Goal: Task Accomplishment & Management: Use online tool/utility

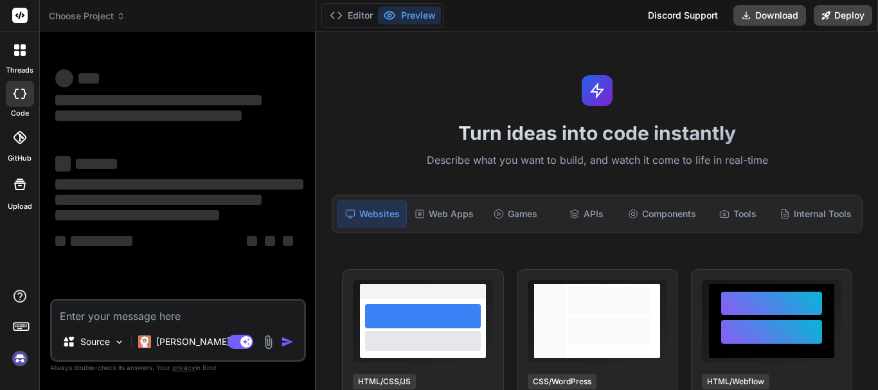
click at [110, 311] on textarea at bounding box center [178, 312] width 252 height 23
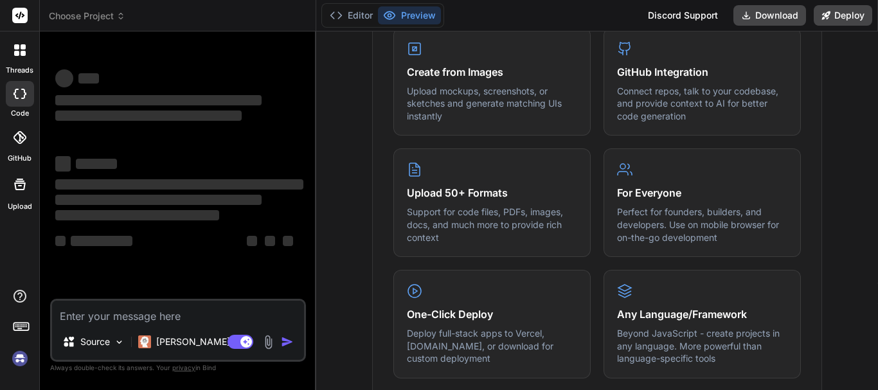
type textarea "x"
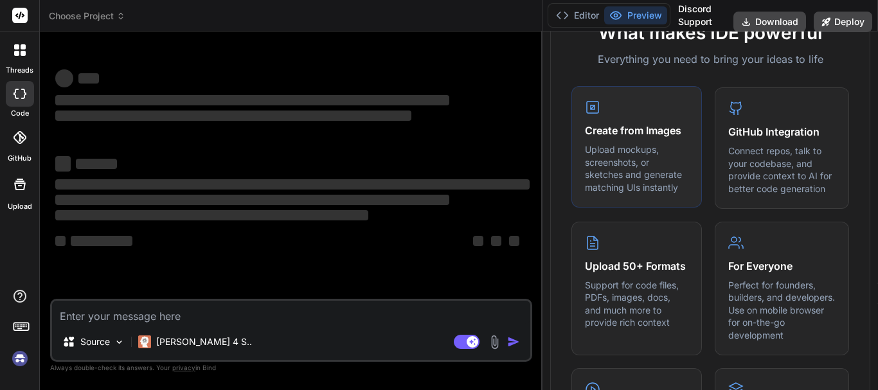
scroll to position [584, 0]
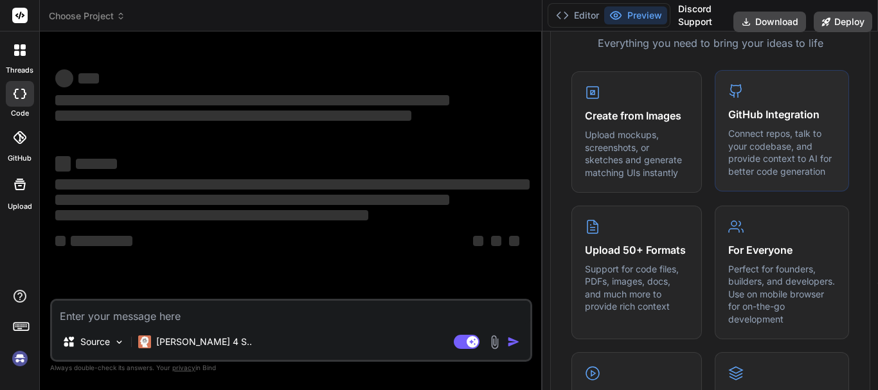
drag, startPoint x: 316, startPoint y: 132, endPoint x: 759, endPoint y: 135, distance: 442.9
click at [759, 135] on div "Choose Project Created with Pixso. Bind AI Web Search Created with Pixso. Code …" at bounding box center [459, 195] width 838 height 390
click at [161, 313] on textarea at bounding box center [291, 312] width 478 height 23
paste textarea "Currently I am working on this release, I will send the feedback to the team [D…"
type textarea "Currently I am working on this release, I will send the feedback to the team [D…"
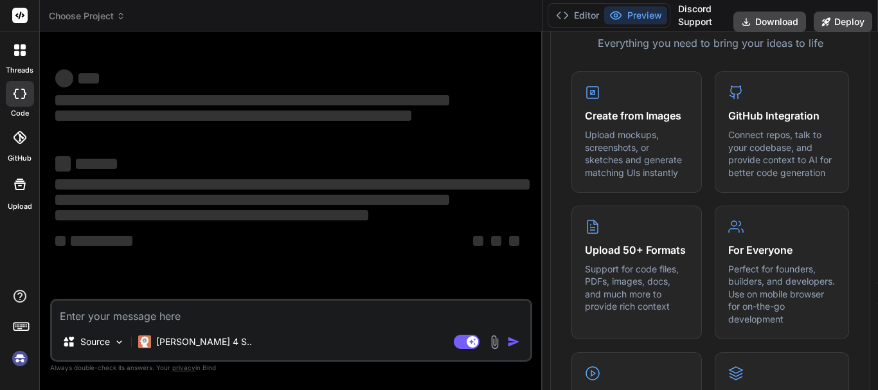
type textarea "x"
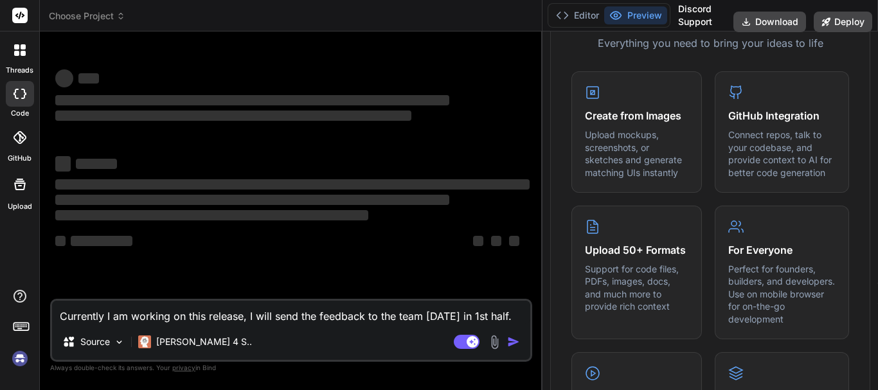
type textarea "Currently I am working on this release, I will send the feedback to the team [D…"
type textarea "x"
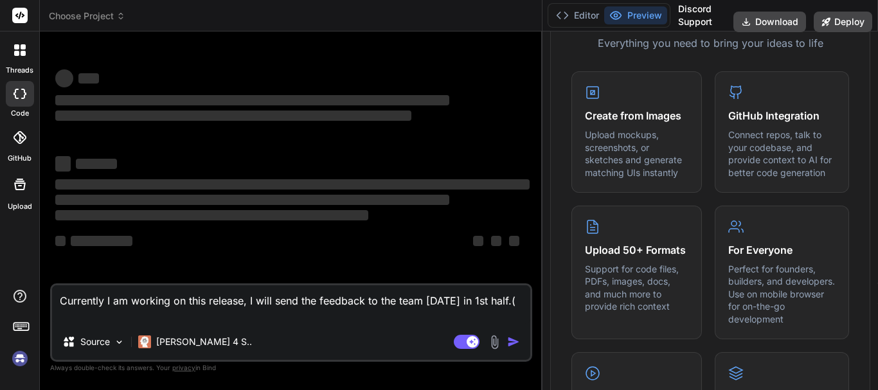
type textarea "Currently I am working on this release, I will send the feedback to the team [D…"
type textarea "x"
type textarea "Currently I am working on this release, I will send the feedback to the team [D…"
type textarea "x"
type textarea "Currently I am working on this release, I will send the feedback to the team [D…"
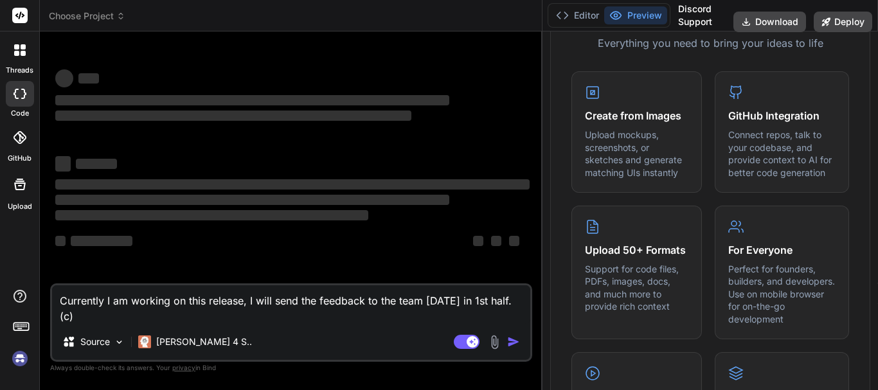
type textarea "x"
type textarea "Currently I am working on this release, I will send the feedback to the team [D…"
type textarea "x"
type textarea "Currently I am working on this release, I will send the feedback to the team [D…"
type textarea "x"
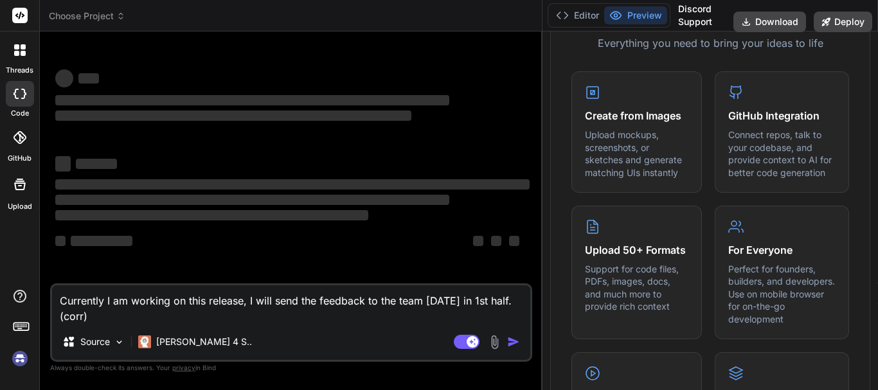
type textarea "Currently I am working on this release, I will send the feedback to the team [D…"
type textarea "x"
type textarea "Currently I am working on this release, I will send the feedback to the team [D…"
type textarea "x"
type textarea "Currently I am working on this release, I will send the feedback to the team [D…"
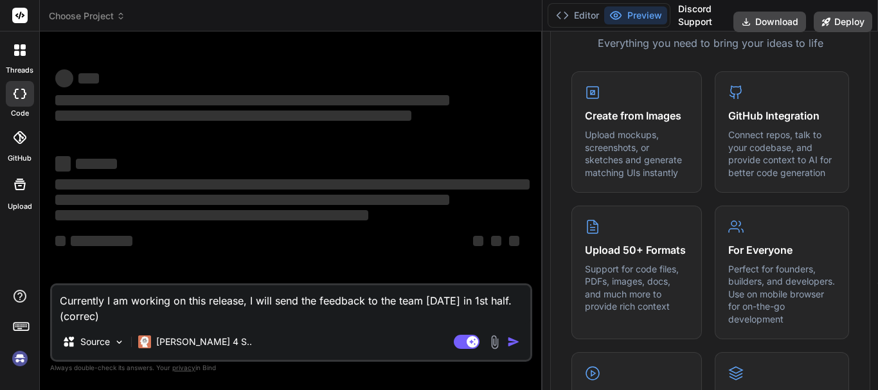
type textarea "x"
type textarea "Currently I am working on this release, I will send the feedback to the team [D…"
type textarea "x"
type textarea "Currently I am working on this release, I will send the feedback to the team [D…"
type textarea "x"
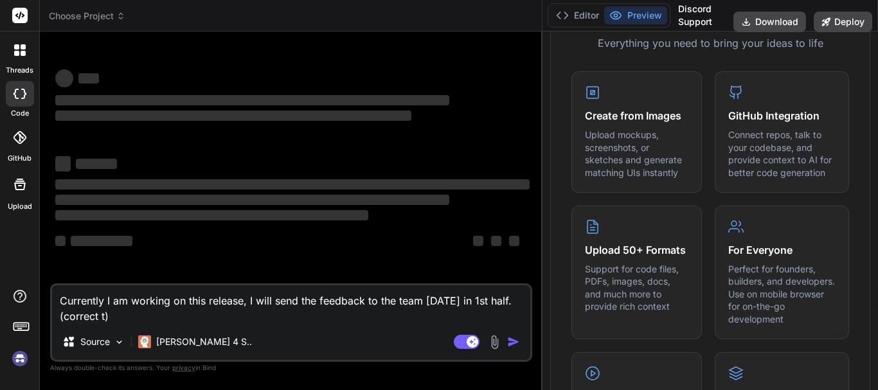
type textarea "Currently I am working on this release, I will send the feedback to the team [D…"
type textarea "x"
type textarea "Currently I am working on this release, I will send the feedback to the team [D…"
type textarea "x"
type textarea "Currently I am working on this release, I will send the feedback to the team [D…"
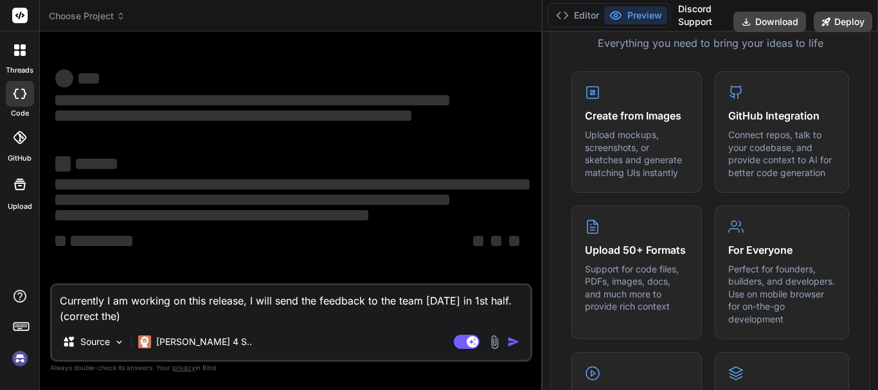
type textarea "x"
type textarea "Currently I am working on this release, I will send the feedback to the team [D…"
type textarea "x"
type textarea "Currently I am working on this release, I will send the feedback to the team [D…"
type textarea "x"
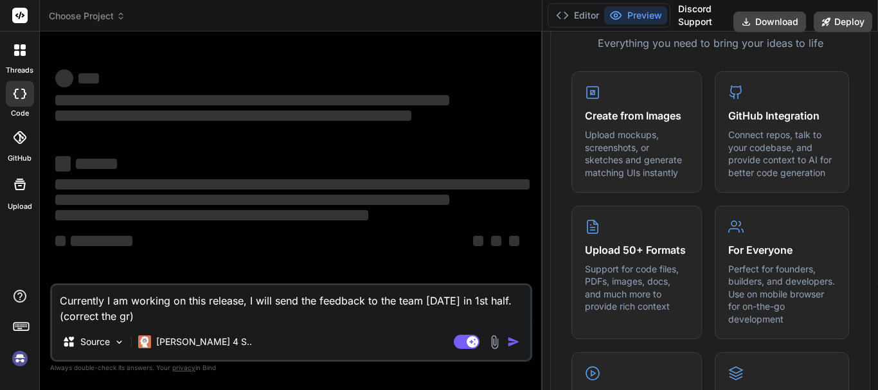
type textarea "Currently I am working on this release, I will send the feedback to the team [D…"
type textarea "x"
type textarea "Currently I am working on this release, I will send the feedback to the team [D…"
type textarea "x"
type textarea "Currently I am working on this release, I will send the feedback to the team [D…"
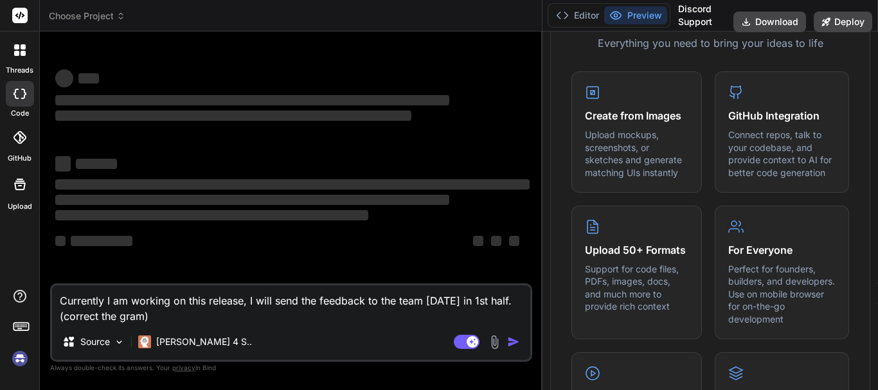
type textarea "x"
type textarea "Currently I am working on this release, I will send the feedback to the team [D…"
type textarea "x"
type textarea "Currently I am working on this release, I will send the feedback to the team [D…"
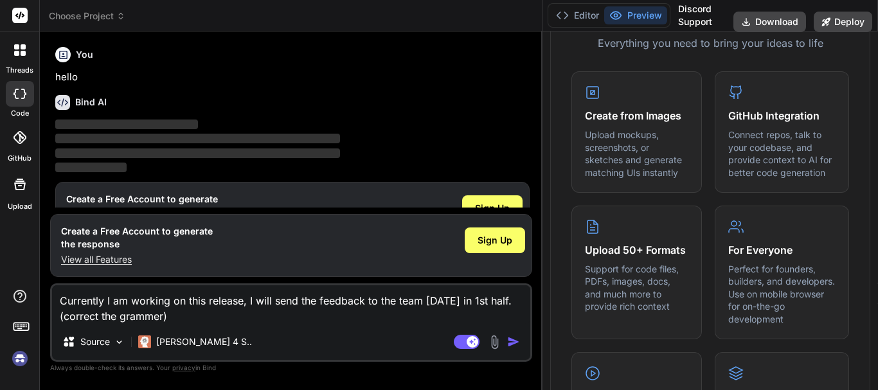
type textarea "x"
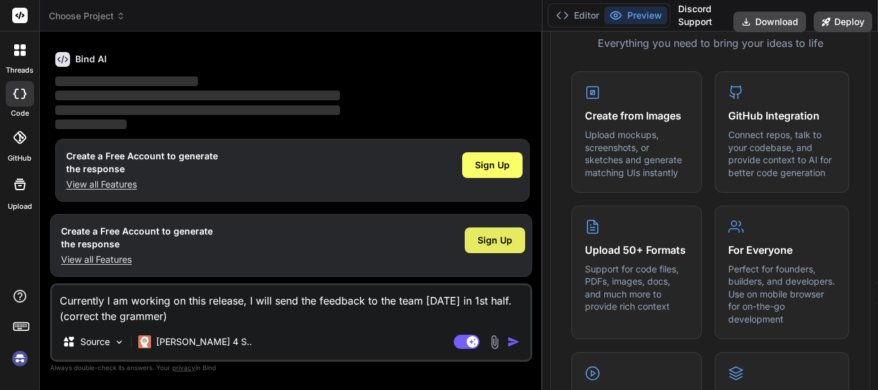
type textarea "Currently I am working on this release, I will send the feedback to the team [D…"
click at [498, 252] on div "Sign Up" at bounding box center [495, 241] width 60 height 26
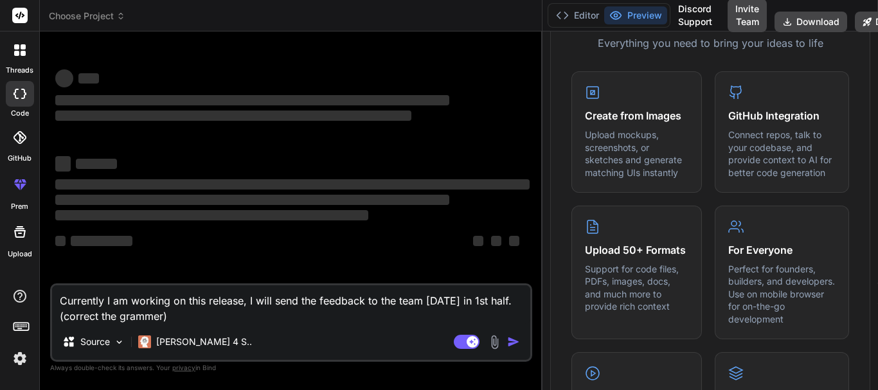
scroll to position [0, 0]
type textarea "x"
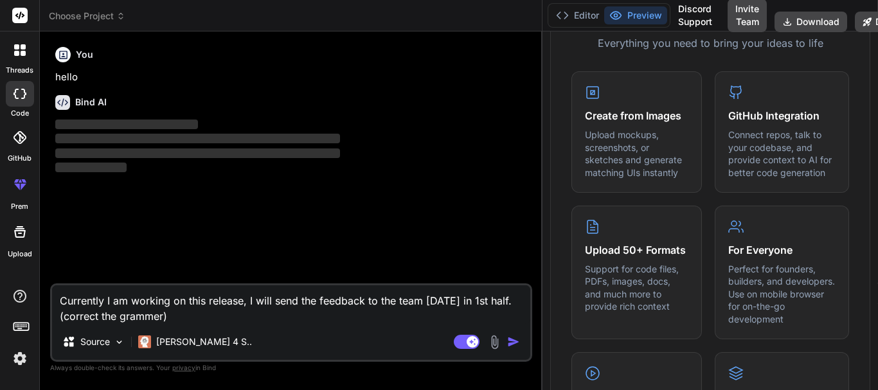
type textarea "Currently I am working on this release, I will send the feedback to the team [D…"
type textarea "x"
type textarea "Currently I am working on this release, I will send the feedback to the team [D…"
click at [515, 344] on img "button" at bounding box center [513, 342] width 13 height 13
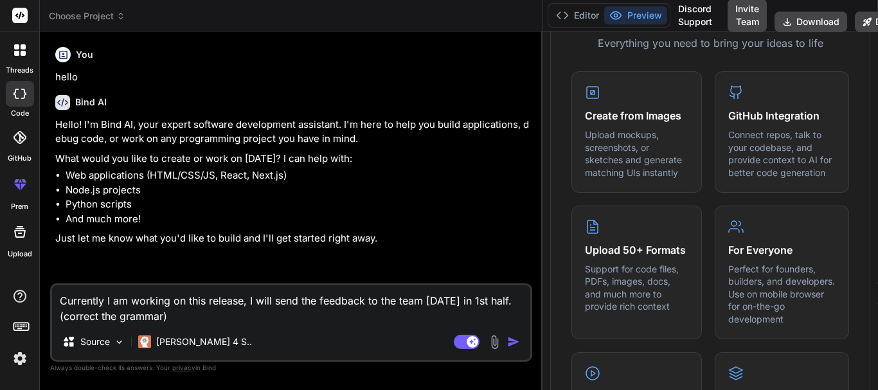
click at [510, 341] on img "button" at bounding box center [513, 342] width 13 height 13
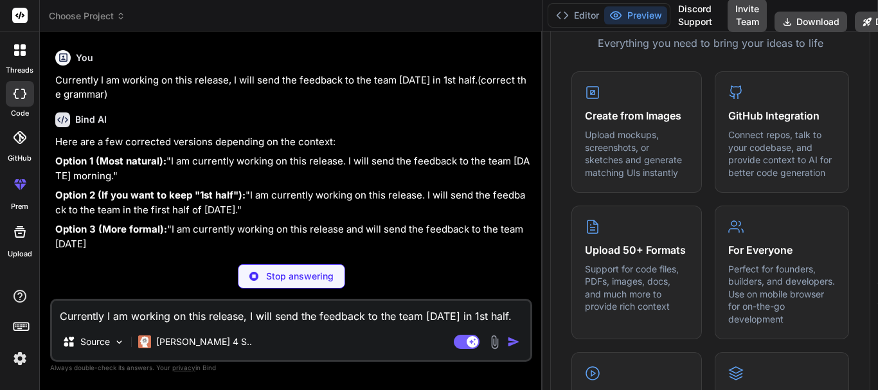
scroll to position [219, 0]
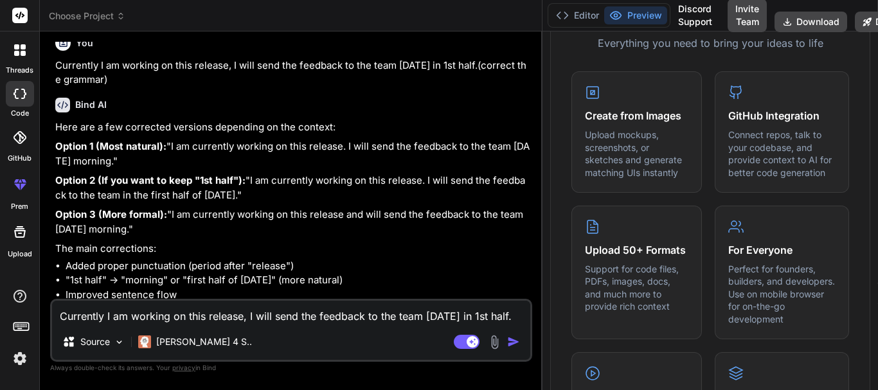
type textarea "x"
drag, startPoint x: 59, startPoint y: 240, endPoint x: 496, endPoint y: 244, distance: 436.5
click at [496, 237] on p "Option 3 (More formal): "I am currently working on this release and will send t…" at bounding box center [292, 222] width 474 height 29
copy p "I am currently working on this release and will send the feedback to the team […"
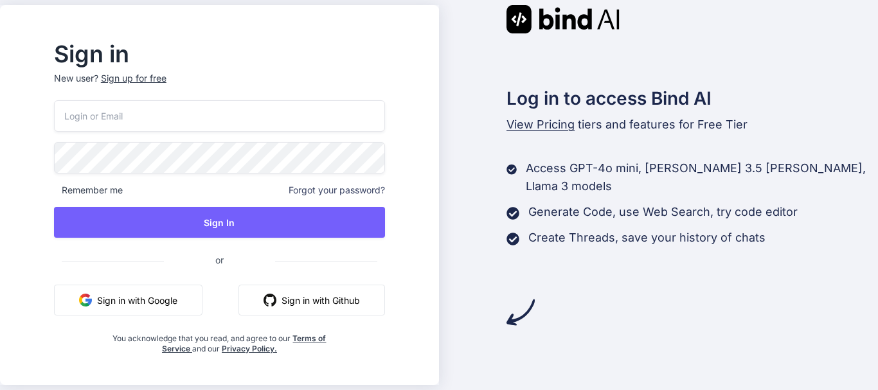
click at [192, 109] on input "email" at bounding box center [219, 115] width 331 height 31
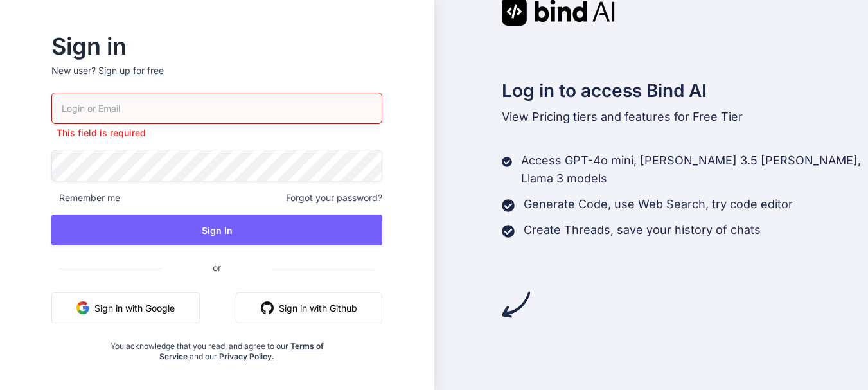
paste input "[EMAIL_ADDRESS][DOMAIN_NAME]"
type input "[EMAIL_ADDRESS][DOMAIN_NAME]"
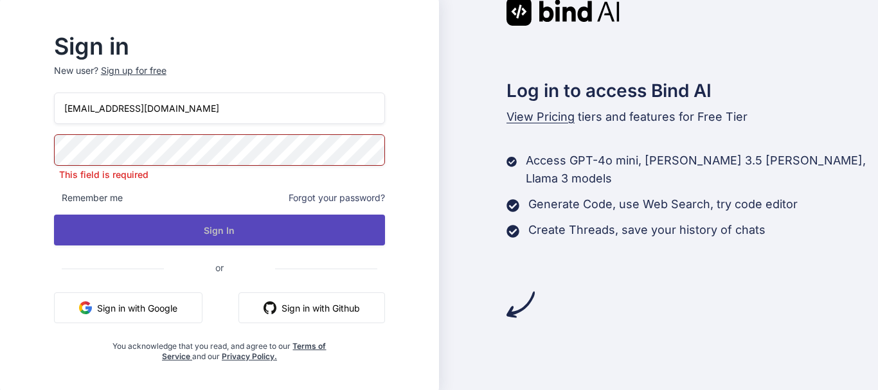
click at [197, 224] on button "Sign In" at bounding box center [219, 230] width 331 height 31
